Goal: Task Accomplishment & Management: Manage account settings

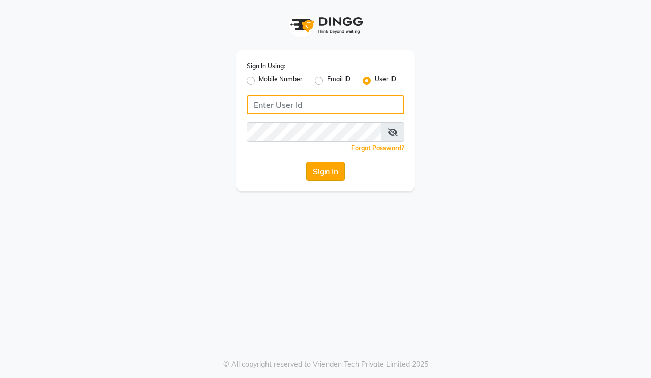
type input "hairmaxsalon"
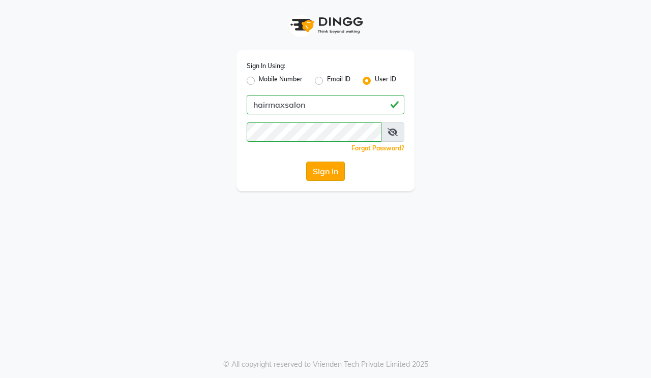
click at [317, 177] on button "Sign In" at bounding box center [325, 171] width 39 height 19
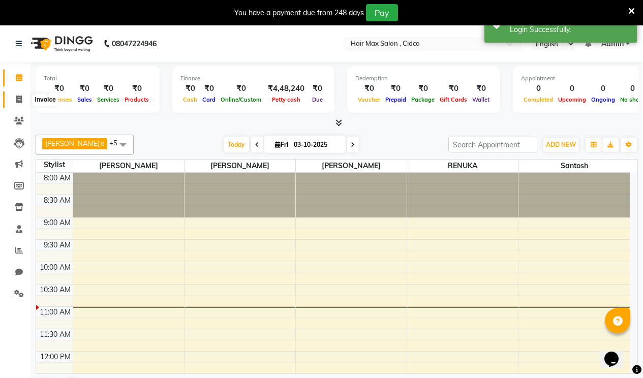
click at [13, 103] on span at bounding box center [19, 100] width 18 height 12
select select "7580"
select select "service"
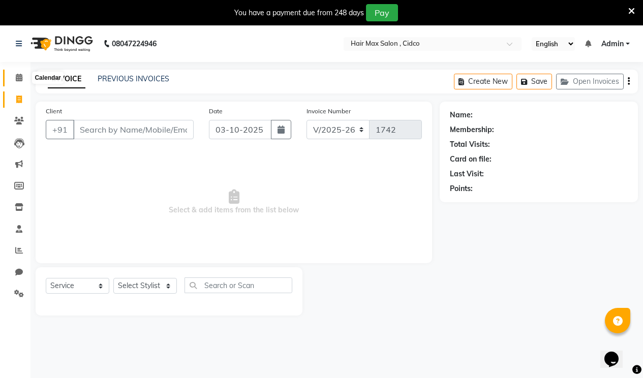
click at [18, 77] on icon at bounding box center [19, 78] width 7 height 8
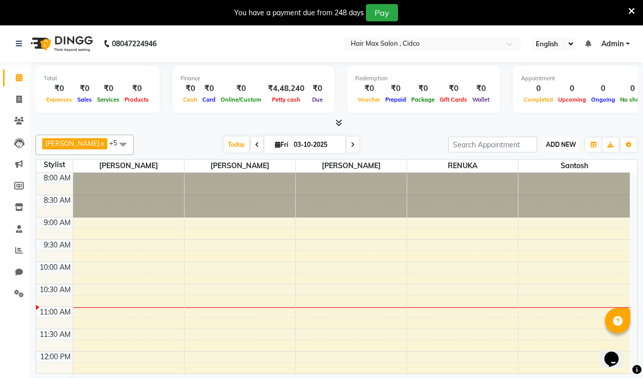
click at [556, 146] on span "ADD NEW" at bounding box center [561, 145] width 30 height 8
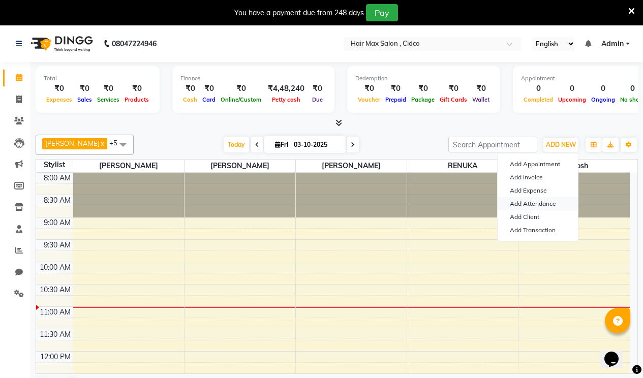
click at [535, 200] on link "Add Attendance" at bounding box center [538, 203] width 80 height 13
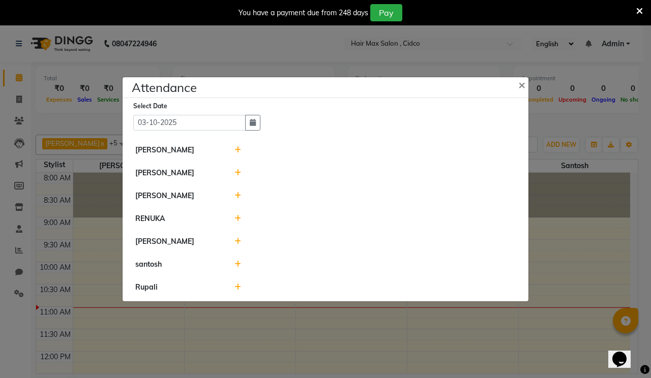
click at [238, 241] on icon at bounding box center [237, 241] width 7 height 7
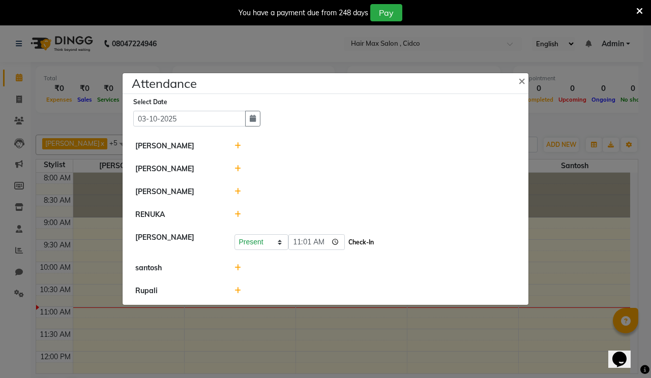
click at [355, 241] on button "Check-In" at bounding box center [361, 242] width 31 height 14
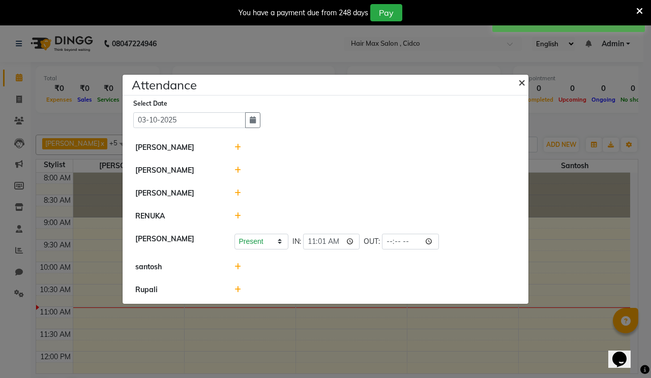
click at [520, 83] on span "×" at bounding box center [521, 81] width 7 height 15
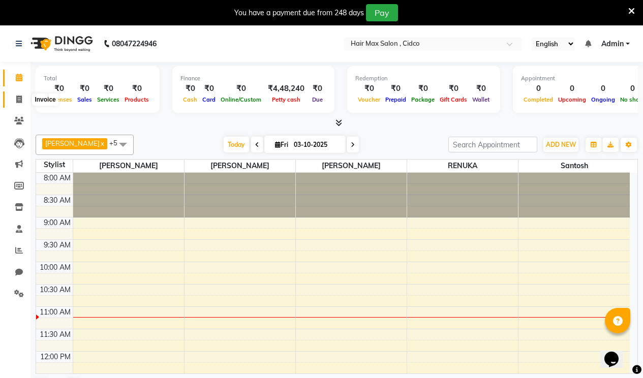
click at [19, 99] on icon at bounding box center [19, 100] width 6 height 8
select select "service"
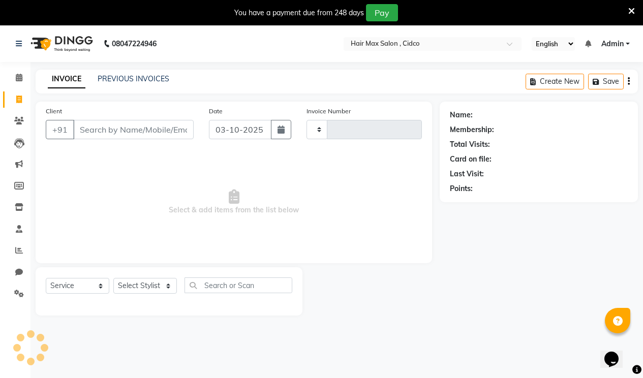
type input "1742"
select select "7580"
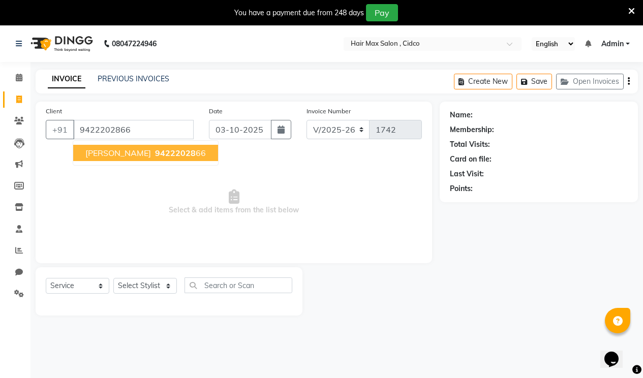
type input "9422202866"
select select "1: Object"
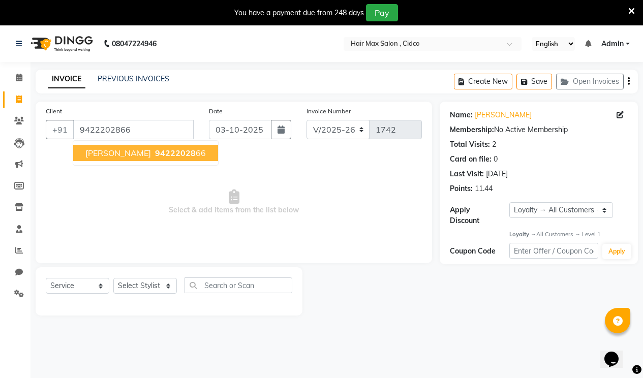
click at [165, 148] on span "94222028" at bounding box center [175, 153] width 41 height 10
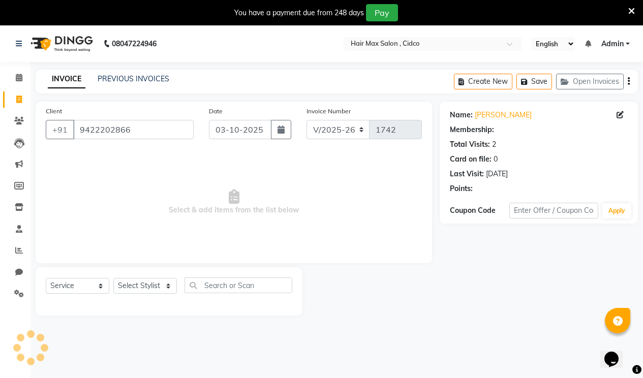
select select "1: Object"
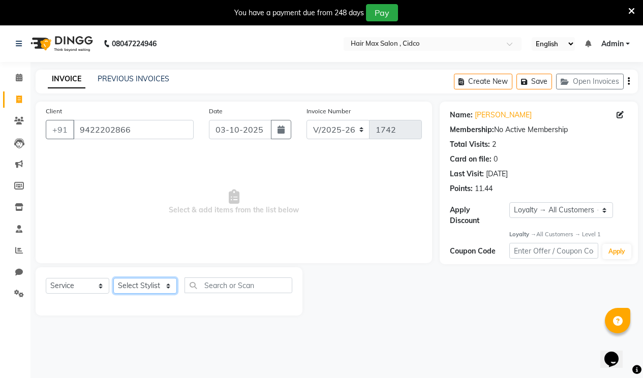
click at [161, 286] on select "Select Stylist [PERSON_NAME] [PERSON_NAME] RENUKA [PERSON_NAME] [PERSON_NAME]" at bounding box center [145, 286] width 64 height 16
select select "69941"
click at [113, 278] on select "Select Stylist [PERSON_NAME] [PERSON_NAME] RENUKA [PERSON_NAME] [PERSON_NAME]" at bounding box center [145, 286] width 64 height 16
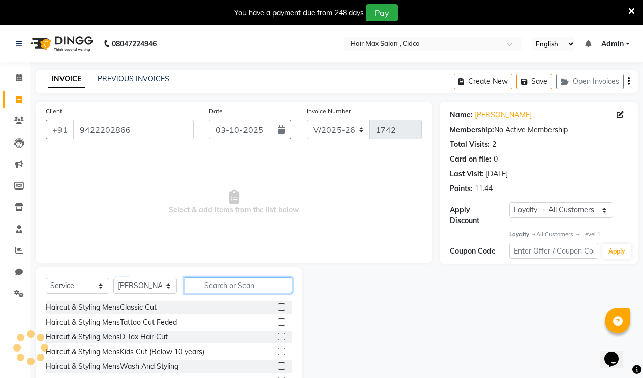
click at [238, 285] on input "text" at bounding box center [239, 286] width 108 height 16
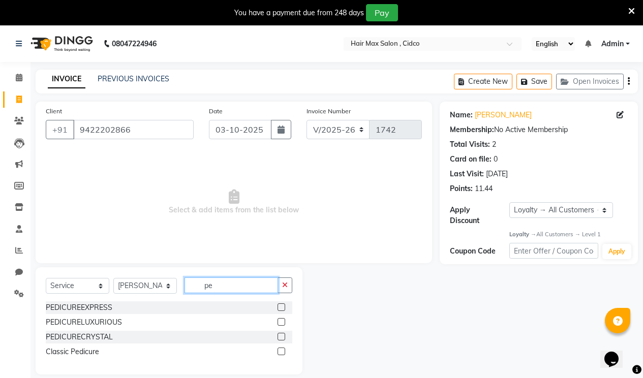
type input "p"
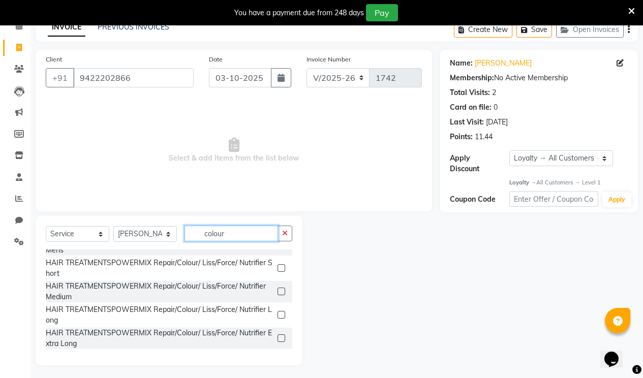
scroll to position [54, 0]
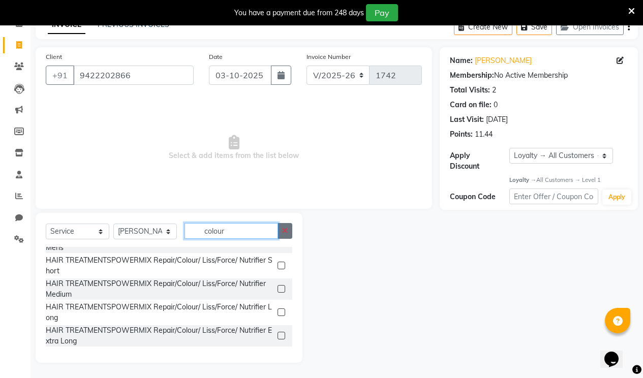
type input "colour"
click at [287, 234] on button "button" at bounding box center [285, 231] width 15 height 16
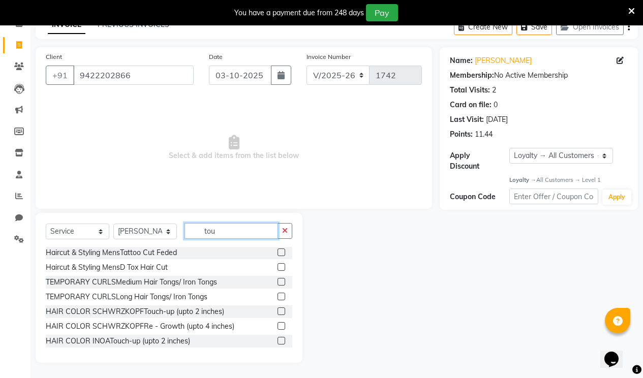
scroll to position [25, 0]
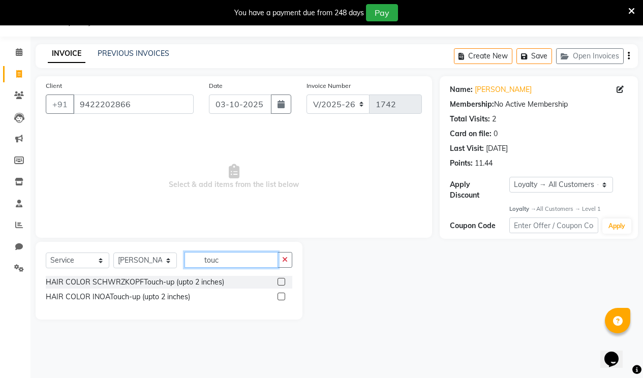
type input "touc"
click at [283, 281] on label at bounding box center [282, 282] width 8 height 8
click at [283, 281] on input "checkbox" at bounding box center [281, 282] width 7 height 7
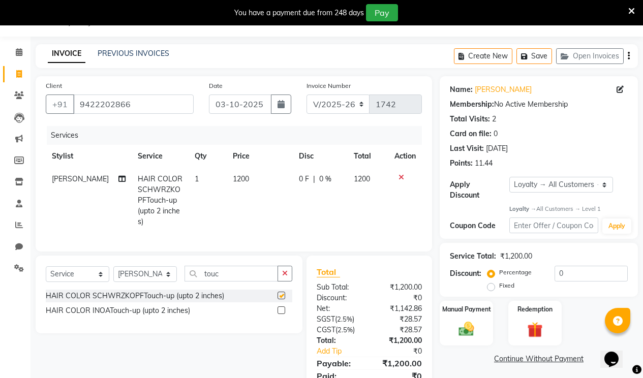
checkbox input "false"
click at [233, 178] on span "1200" at bounding box center [241, 178] width 16 height 9
select select "69941"
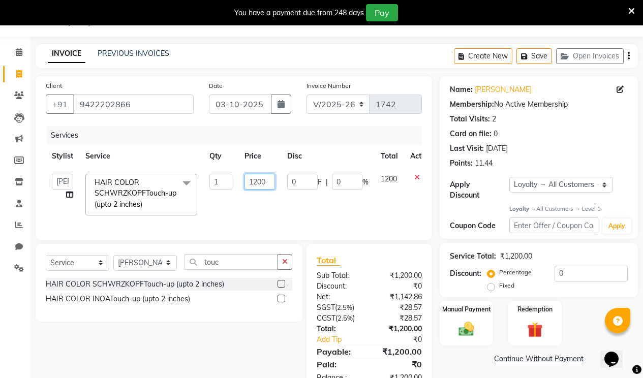
click at [255, 182] on input "1200" at bounding box center [260, 182] width 31 height 16
click at [258, 184] on input "1200" at bounding box center [260, 182] width 31 height 16
type input "800"
click at [284, 265] on icon "button" at bounding box center [285, 261] width 6 height 7
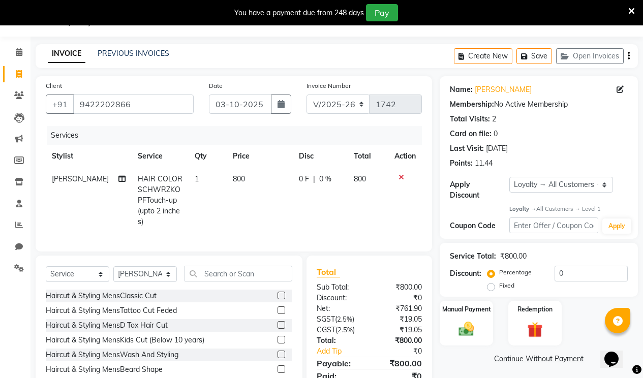
click at [278, 293] on label at bounding box center [282, 296] width 8 height 8
click at [278, 293] on input "checkbox" at bounding box center [281, 296] width 7 height 7
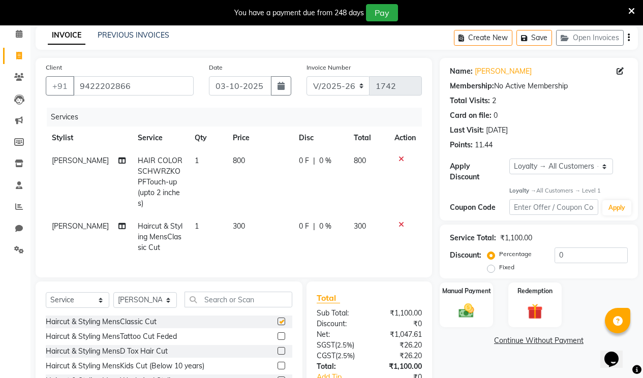
checkbox input "false"
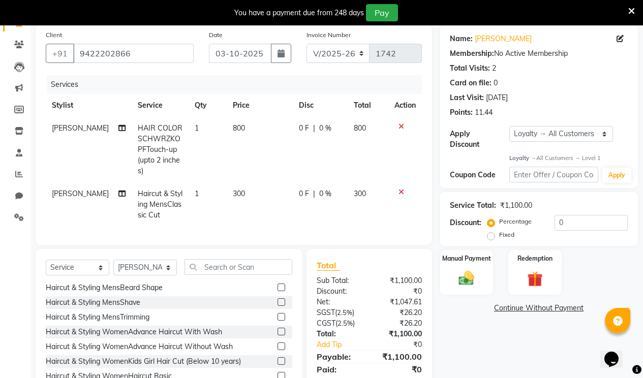
scroll to position [51, 0]
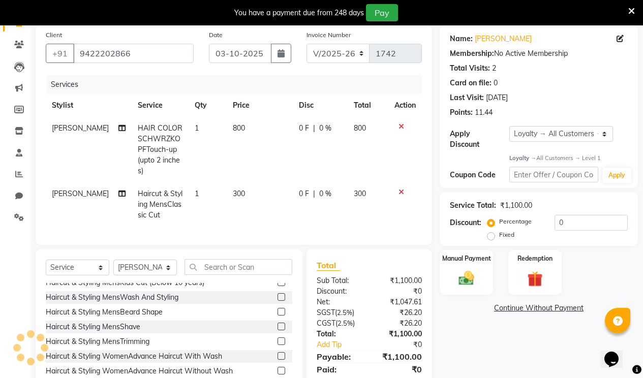
click at [278, 309] on label at bounding box center [282, 312] width 8 height 8
click at [278, 309] on input "checkbox" at bounding box center [281, 312] width 7 height 7
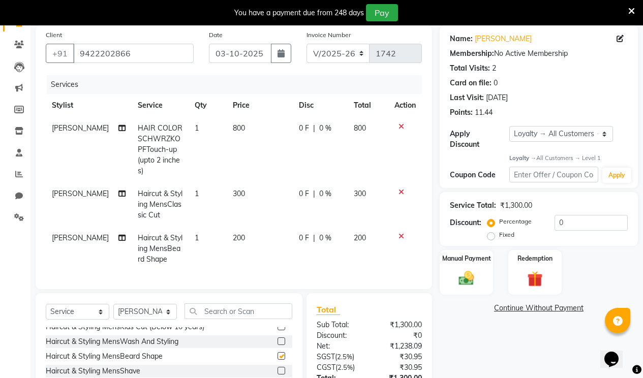
checkbox input "false"
click at [269, 308] on input "text" at bounding box center [239, 312] width 108 height 16
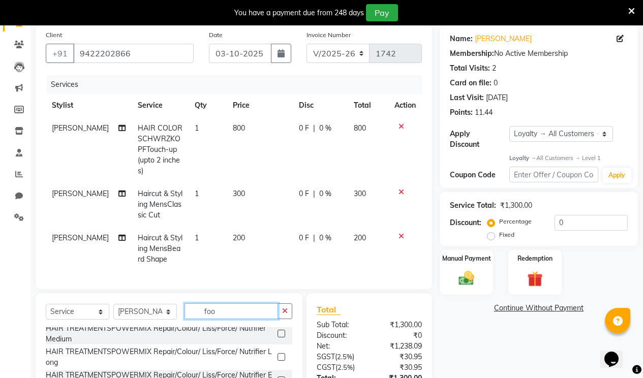
scroll to position [0, 0]
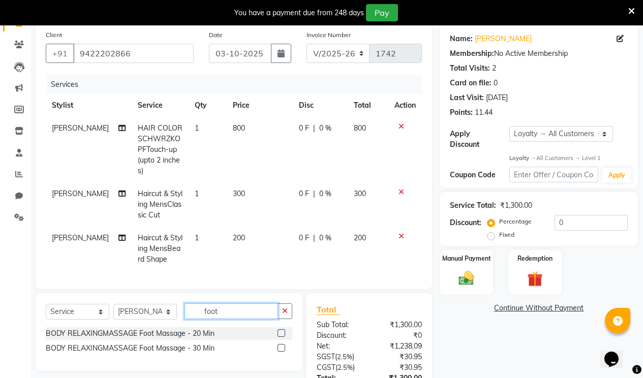
type input "foot"
click at [280, 331] on label at bounding box center [282, 333] width 8 height 8
click at [280, 331] on input "checkbox" at bounding box center [281, 333] width 7 height 7
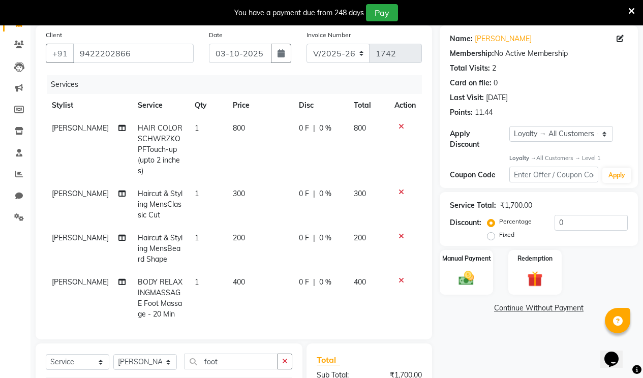
checkbox input "false"
click at [233, 279] on span "400" at bounding box center [239, 282] width 12 height 9
select select "69941"
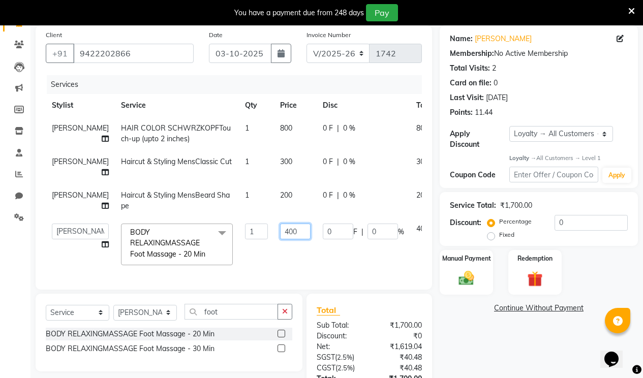
click at [280, 233] on input "400" at bounding box center [295, 232] width 31 height 16
type input "500"
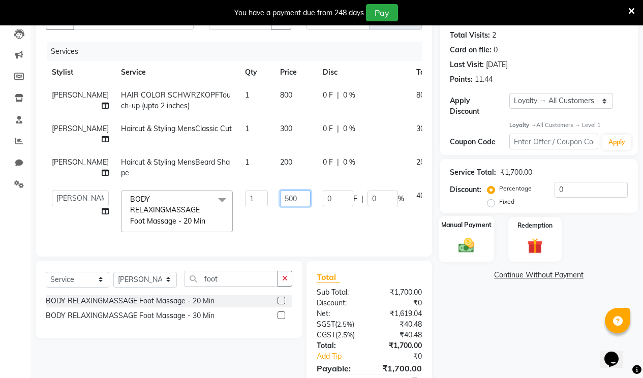
scroll to position [127, 0]
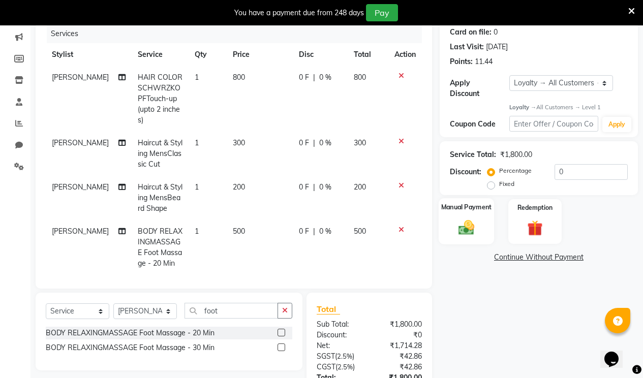
click at [452, 203] on label "Manual Payment" at bounding box center [466, 208] width 51 height 10
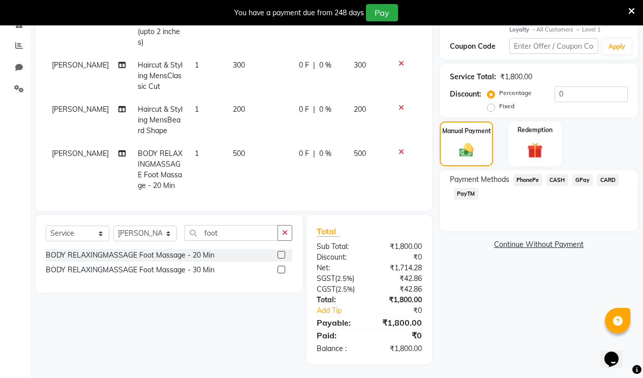
scroll to position [206, 0]
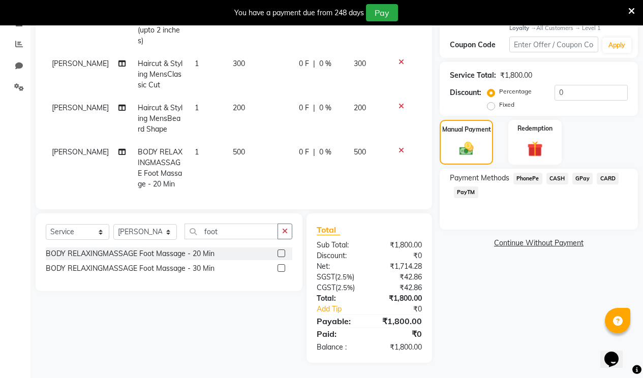
click at [468, 187] on span "PayTM" at bounding box center [466, 193] width 24 height 12
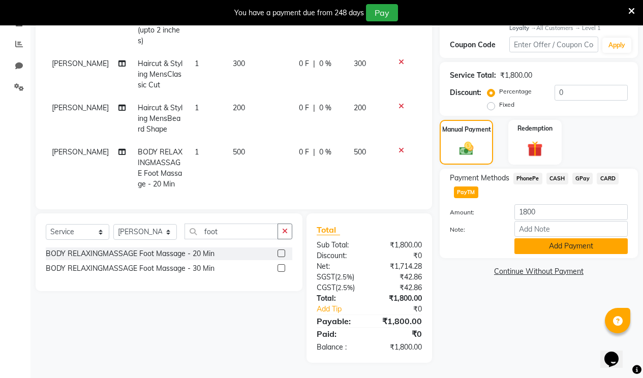
click at [546, 239] on button "Add Payment" at bounding box center [570, 246] width 113 height 16
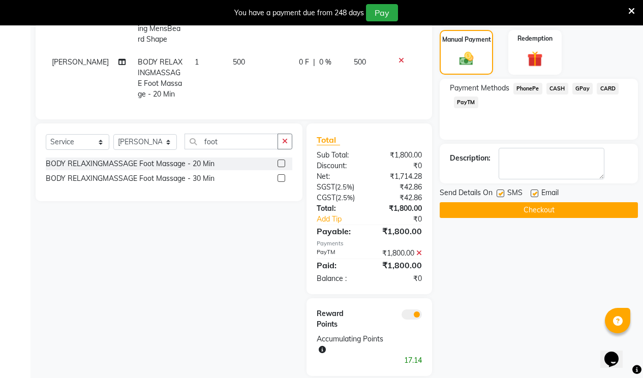
scroll to position [310, 0]
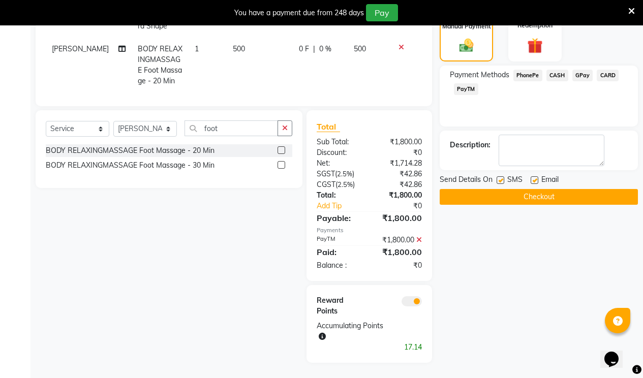
drag, startPoint x: 535, startPoint y: 170, endPoint x: 510, endPoint y: 179, distance: 26.7
click at [536, 176] on label at bounding box center [535, 180] width 8 height 8
click at [536, 177] on input "checkbox" at bounding box center [534, 180] width 7 height 7
checkbox input "false"
click at [499, 176] on label at bounding box center [501, 180] width 8 height 8
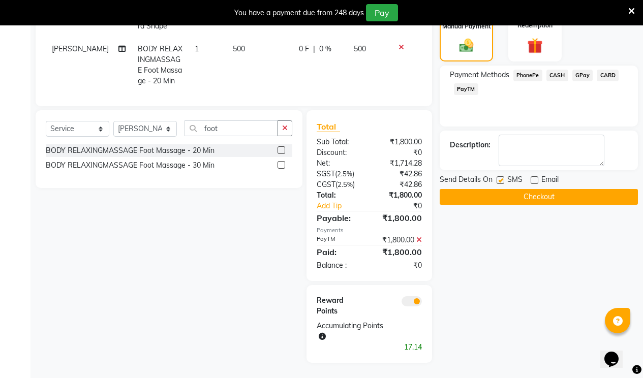
click at [499, 177] on input "checkbox" at bounding box center [500, 180] width 7 height 7
checkbox input "false"
click at [493, 193] on button "Checkout" at bounding box center [539, 197] width 198 height 16
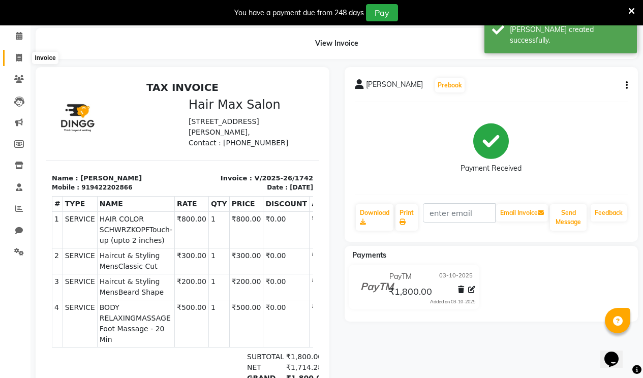
click at [19, 62] on span at bounding box center [19, 58] width 18 height 12
select select "service"
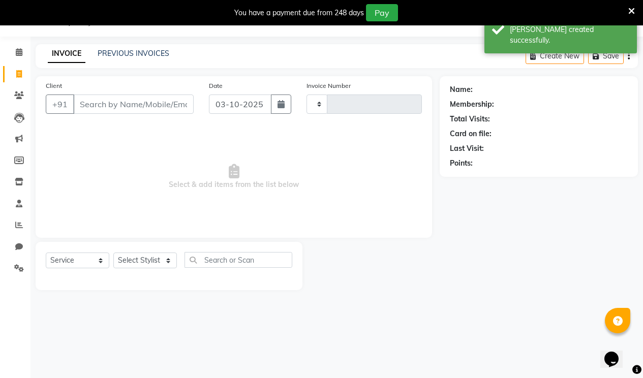
type input "1743"
select select "7580"
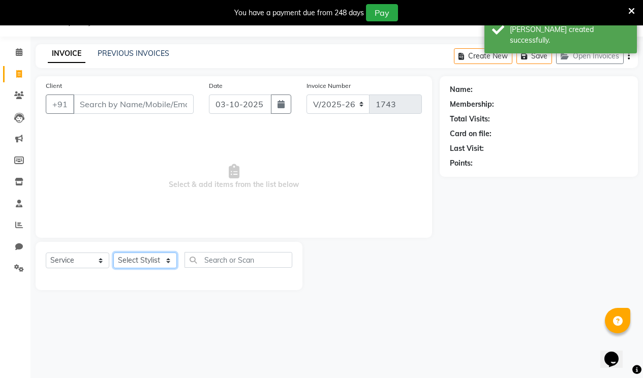
click at [135, 255] on select "Select Stylist [PERSON_NAME] [PERSON_NAME] RENUKA [PERSON_NAME] [PERSON_NAME]" at bounding box center [145, 261] width 64 height 16
select select "69945"
click at [113, 253] on select "Select Stylist [PERSON_NAME] [PERSON_NAME] RENUKA [PERSON_NAME] [PERSON_NAME]" at bounding box center [145, 261] width 64 height 16
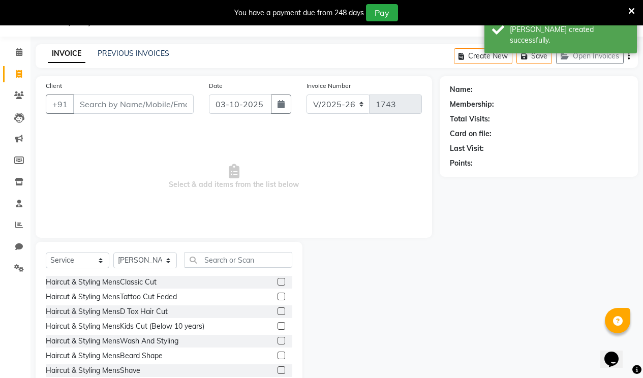
click at [278, 279] on label at bounding box center [282, 282] width 8 height 8
click at [278, 279] on input "checkbox" at bounding box center [281, 282] width 7 height 7
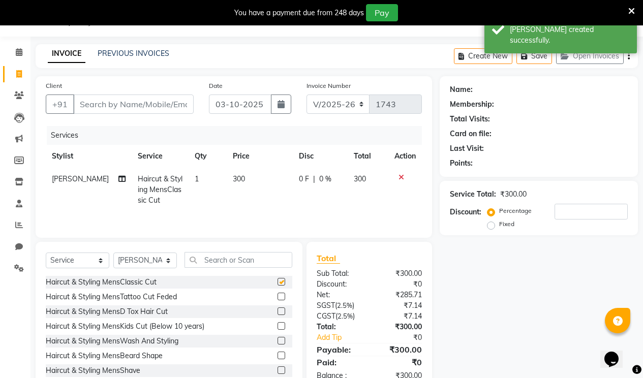
checkbox input "false"
click at [159, 103] on input "Client" at bounding box center [133, 104] width 120 height 19
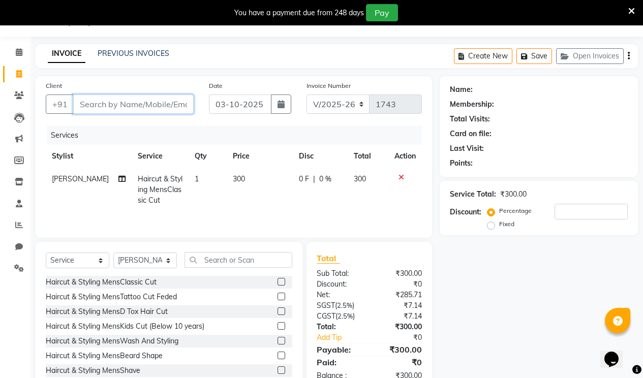
type input "7"
type input "0"
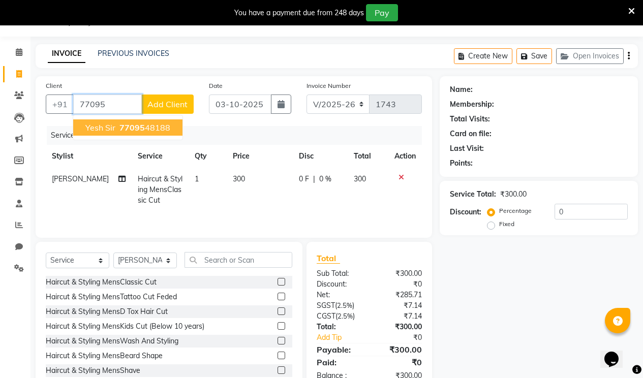
click at [159, 130] on ngb-highlight "77095 48188" at bounding box center [143, 128] width 53 height 10
type input "7709548188"
select select "1: Object"
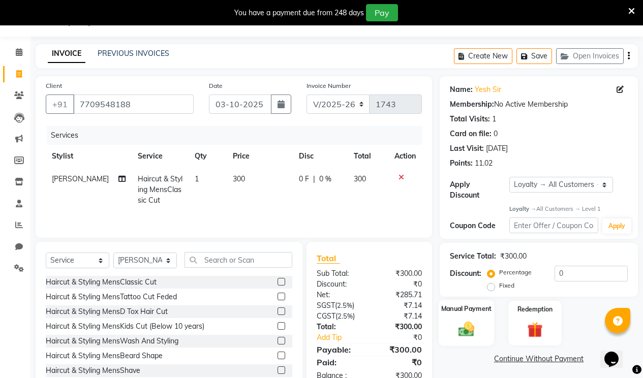
click at [458, 320] on img at bounding box center [466, 329] width 26 height 18
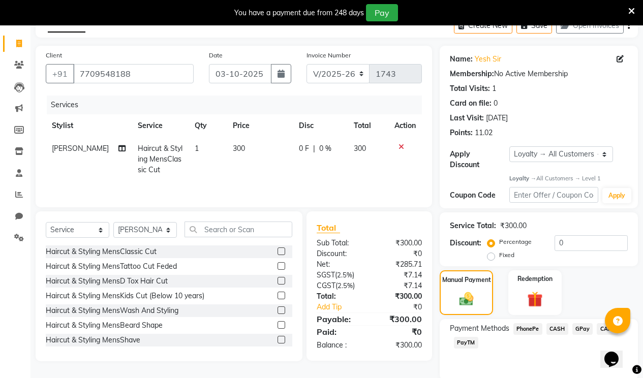
scroll to position [86, 0]
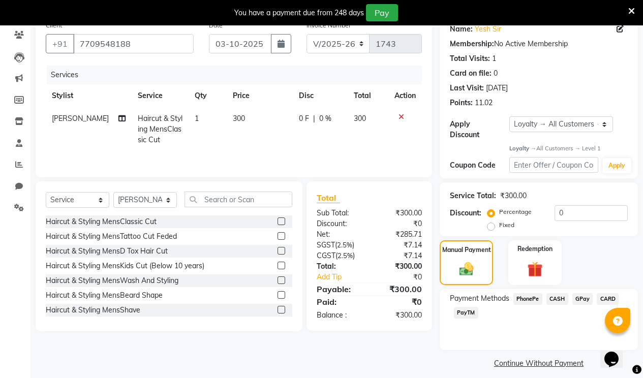
click at [468, 307] on span "PayTM" at bounding box center [466, 313] width 24 height 12
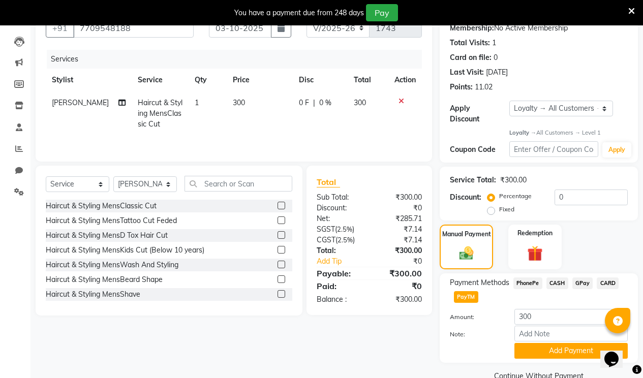
scroll to position [114, 0]
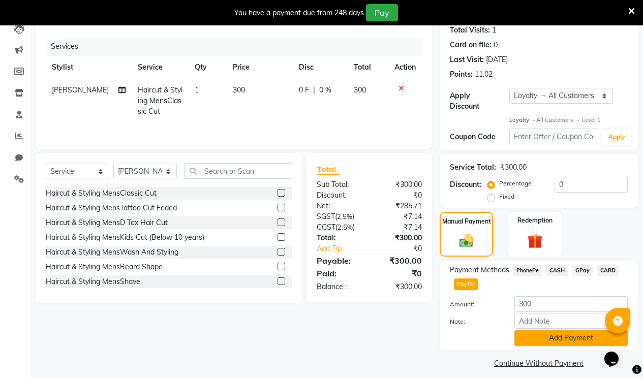
click at [520, 330] on button "Add Payment" at bounding box center [570, 338] width 113 height 16
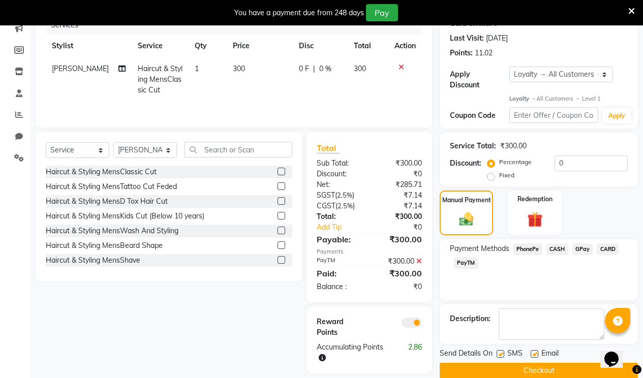
scroll to position [146, 0]
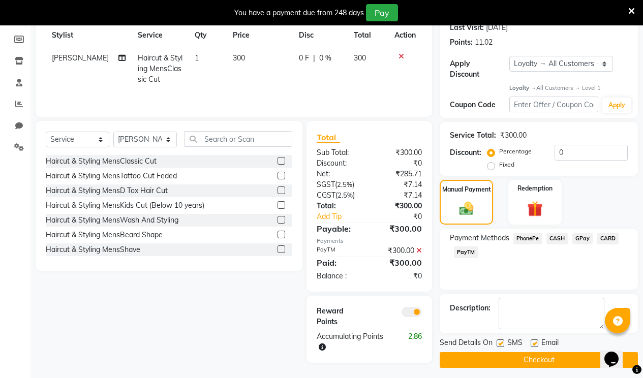
click at [535, 340] on label at bounding box center [535, 344] width 8 height 8
click at [535, 341] on input "checkbox" at bounding box center [534, 344] width 7 height 7
checkbox input "false"
click at [500, 340] on label at bounding box center [501, 344] width 8 height 8
click at [500, 341] on input "checkbox" at bounding box center [500, 344] width 7 height 7
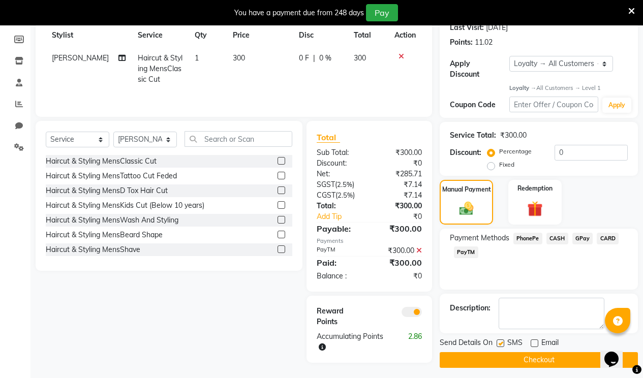
checkbox input "false"
click at [498, 352] on button "Checkout" at bounding box center [539, 360] width 198 height 16
